Goal: Task Accomplishment & Management: Manage account settings

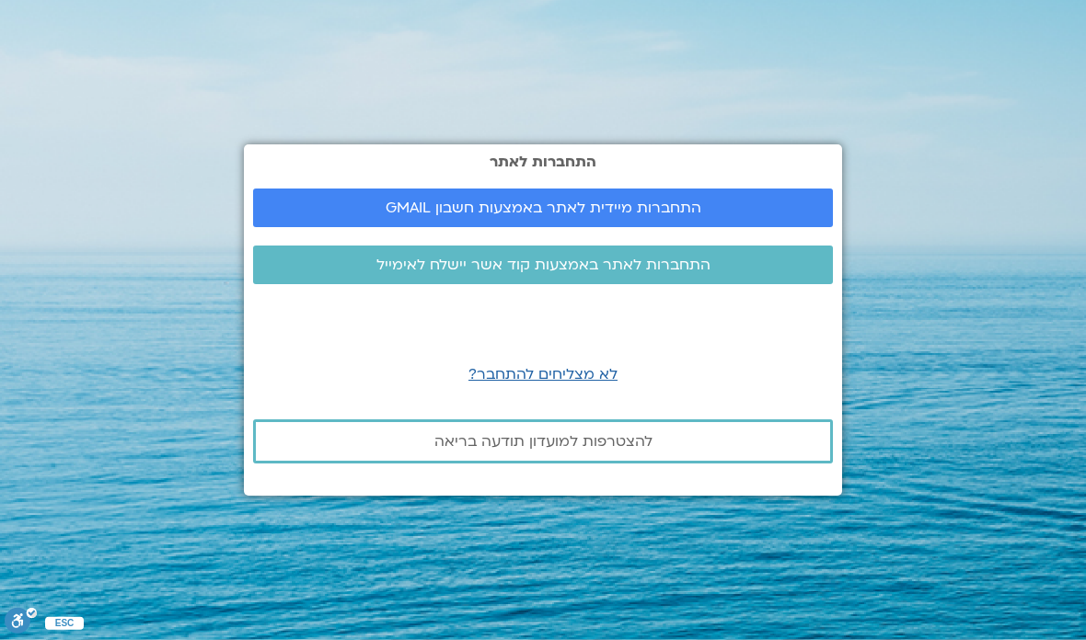
click at [744, 200] on span "התחברות מיידית לאתר באמצעות חשבון GMAIL" at bounding box center [543, 208] width 536 height 17
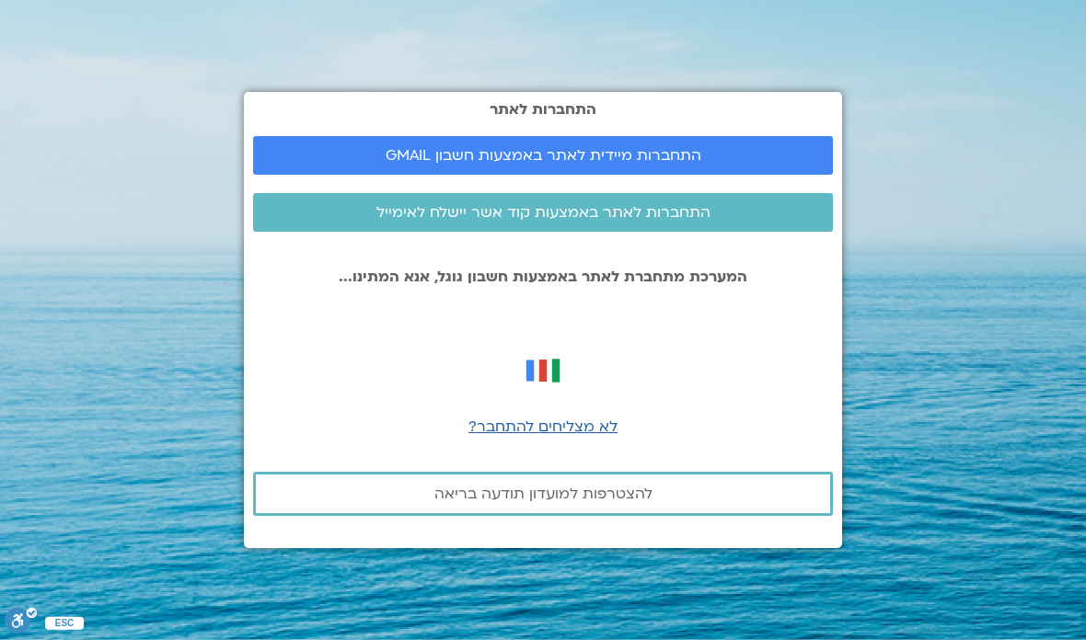
click at [753, 147] on span "התחברות מיידית לאתר באמצעות חשבון GMAIL" at bounding box center [543, 155] width 536 height 17
click at [739, 147] on span "התחברות מיידית לאתר באמצעות חשבון GMAIL" at bounding box center [543, 155] width 536 height 17
click at [703, 147] on span "התחברות מיידית לאתר באמצעות חשבון GMAIL" at bounding box center [543, 155] width 536 height 17
click at [710, 147] on span "התחברות מיידית לאתר באמצעות חשבון GMAIL" at bounding box center [543, 155] width 536 height 17
click at [589, 417] on span "לא מצליחים להתחבר?" at bounding box center [542, 427] width 149 height 20
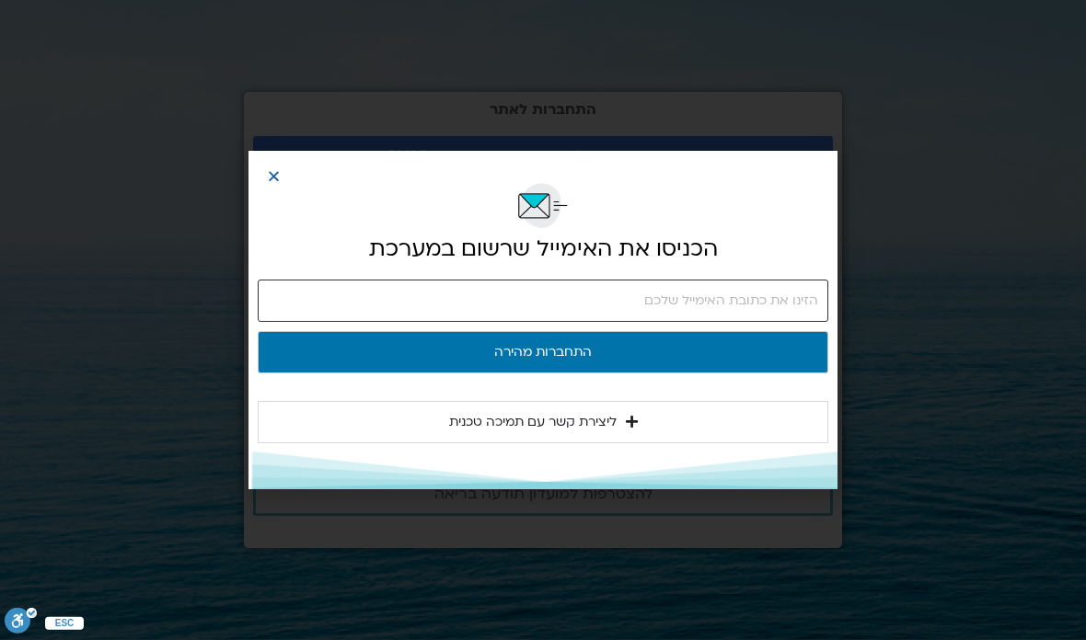
click at [763, 304] on input "email" at bounding box center [543, 301] width 571 height 42
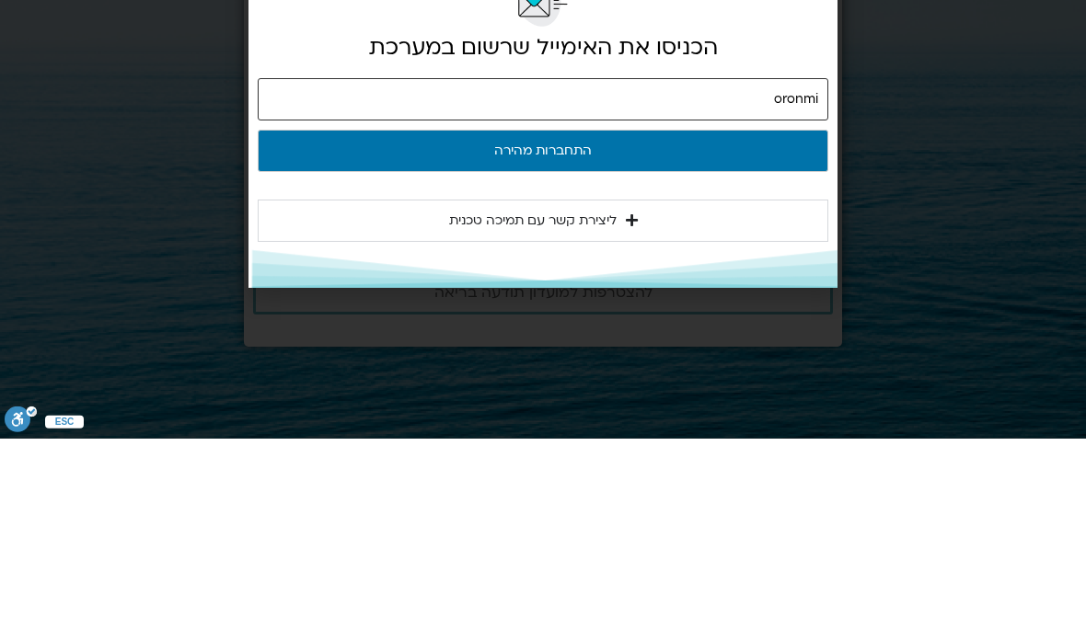
type input "oronmi56@gmail.com"
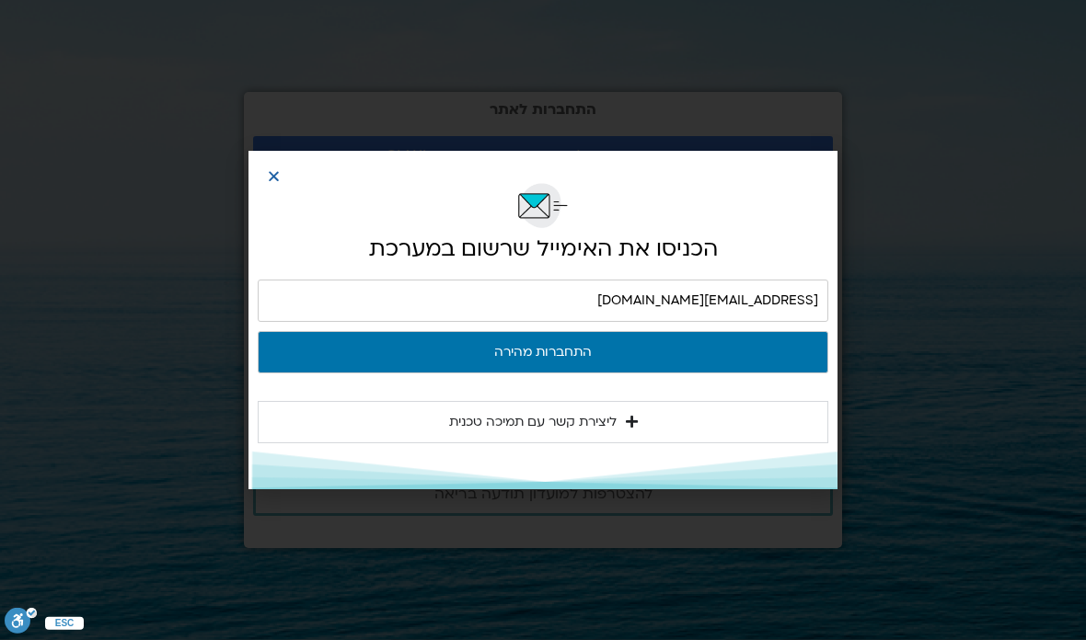
click at [635, 363] on button "התחברות מהירה" at bounding box center [543, 352] width 571 height 42
